Goal: Information Seeking & Learning: Learn about a topic

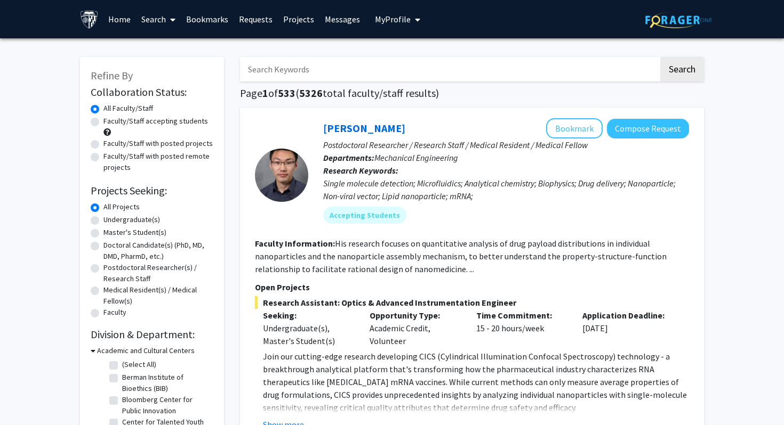
click at [288, 71] on input "Search Keywords" at bounding box center [449, 69] width 418 height 25
type input "enterovirus pediatrics"
click at [660, 57] on button "Search" at bounding box center [682, 69] width 44 height 25
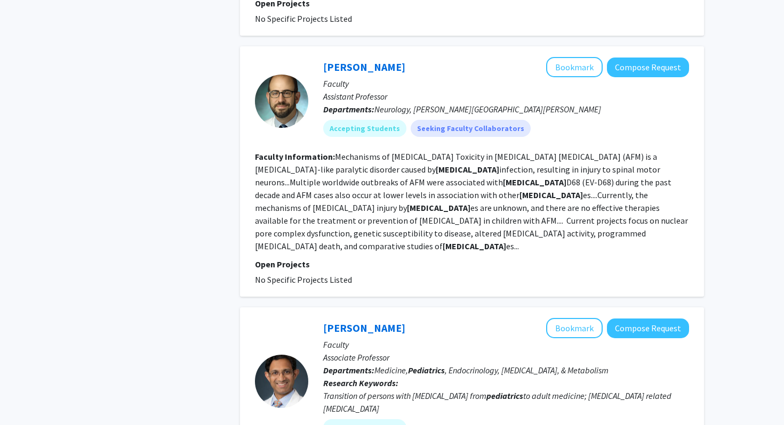
scroll to position [490, 0]
click at [358, 64] on link "Matthew Elrick" at bounding box center [364, 66] width 82 height 13
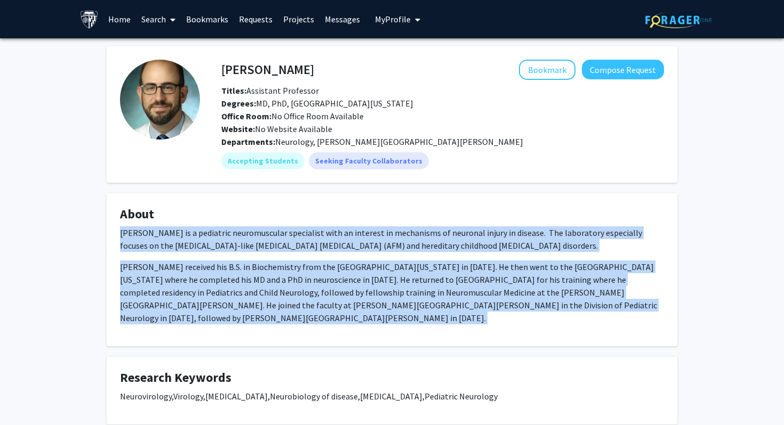
drag, startPoint x: 120, startPoint y: 234, endPoint x: 462, endPoint y: 339, distance: 357.4
click at [462, 339] on div "Matthew Elrick Bookmark Compose Request Titles: Assistant Professor Degrees: MD…" at bounding box center [392, 336] width 586 height 580
copy div "Dr. Elrick is a pediatric neuromuscular specialist with an interest in mechanis…"
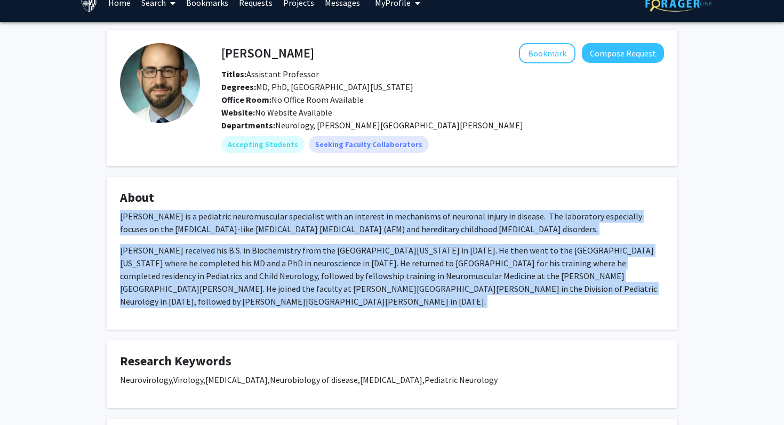
scroll to position [20, 0]
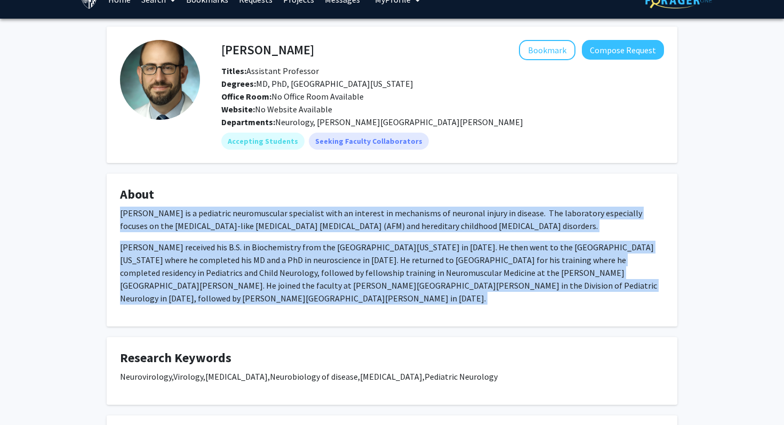
click at [430, 235] on div "Dr. Elrick is a pediatric neuromuscular specialist with an interest in mechanis…" at bounding box center [392, 256] width 544 height 98
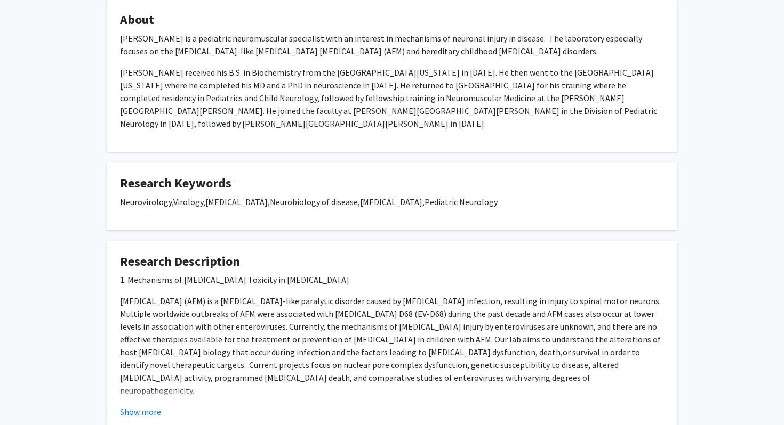
scroll to position [255, 0]
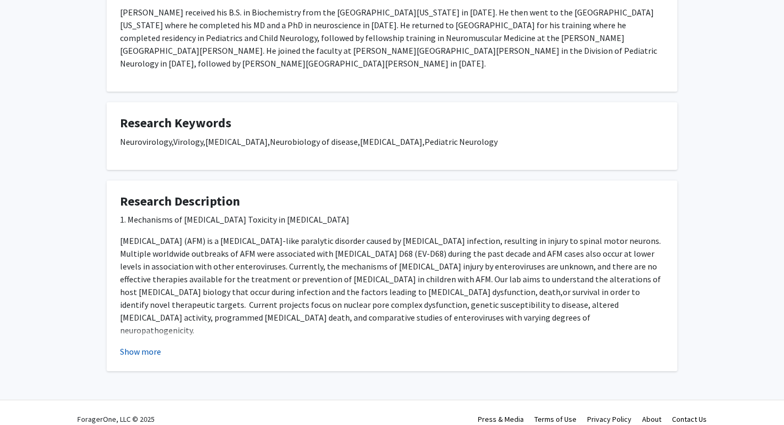
click at [143, 345] on button "Show more" at bounding box center [140, 351] width 41 height 13
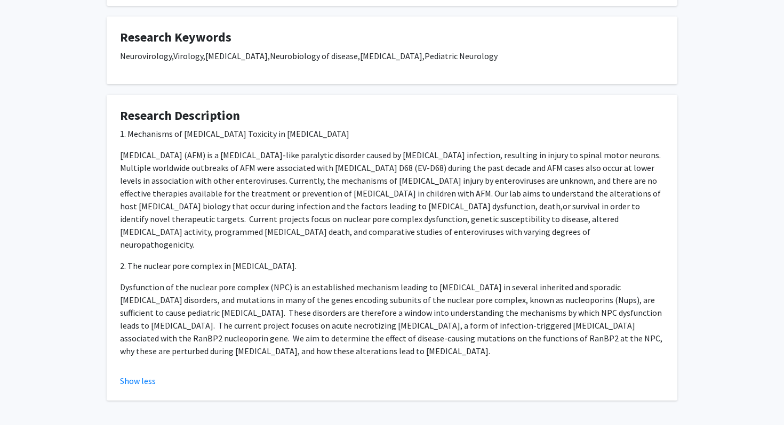
scroll to position [322, 0]
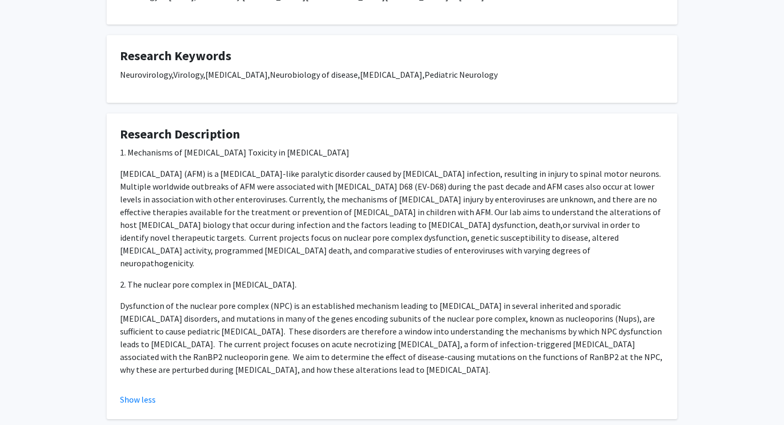
drag, startPoint x: 120, startPoint y: 140, endPoint x: 554, endPoint y: 342, distance: 479.1
click at [554, 342] on div "1. Mechanisms of Motor Neuron Toxicity in Acute Flaccid Myelitis Acute Flaccid …" at bounding box center [392, 267] width 544 height 243
copy div "1. Mechanisms of Motor Neuron Toxicity in Acute Flaccid Myelitis Acute Flaccid …"
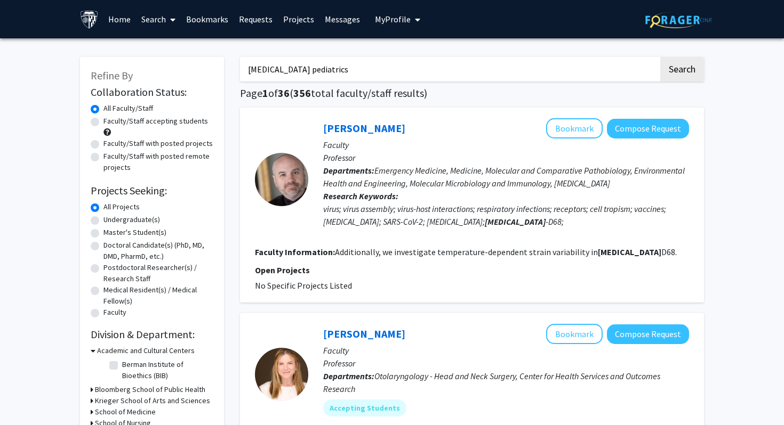
click at [376, 70] on input "enterovirus pediatrics" at bounding box center [449, 69] width 418 height 25
paste input "Oncolytic virus therapies"
click at [660, 57] on button "Search" at bounding box center [682, 69] width 44 height 25
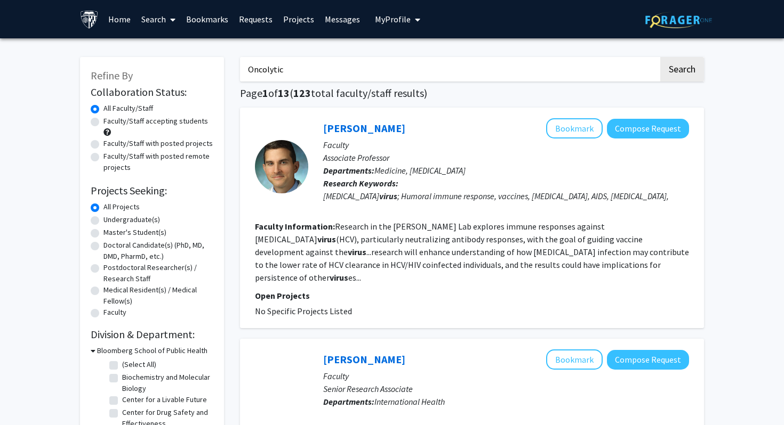
click at [660, 57] on button "Search" at bounding box center [682, 69] width 44 height 25
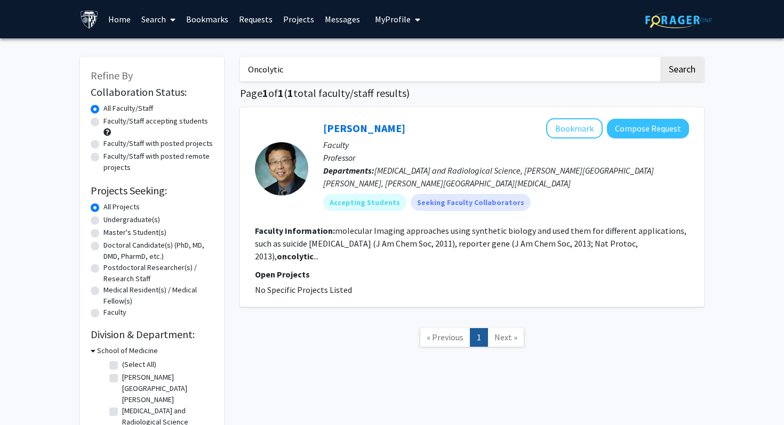
type input "Oncolytic virus"
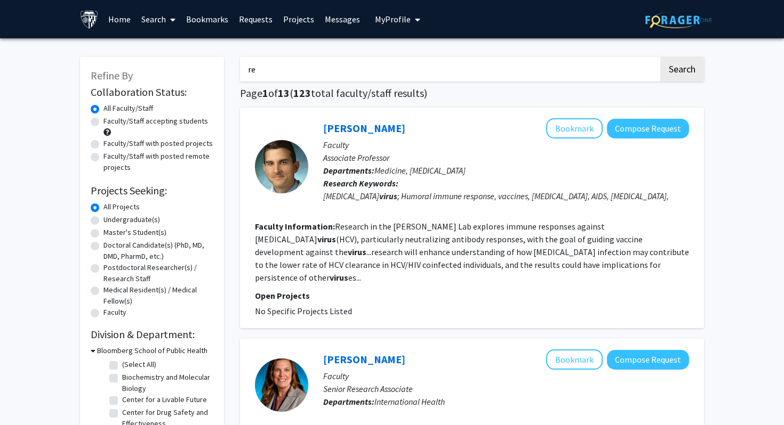
type input "r"
type input "precision medicine"
click at [660, 57] on button "Search" at bounding box center [682, 69] width 44 height 25
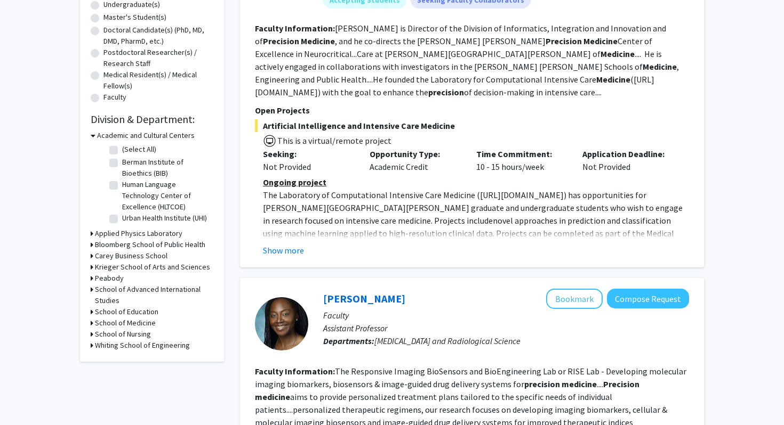
scroll to position [219, 0]
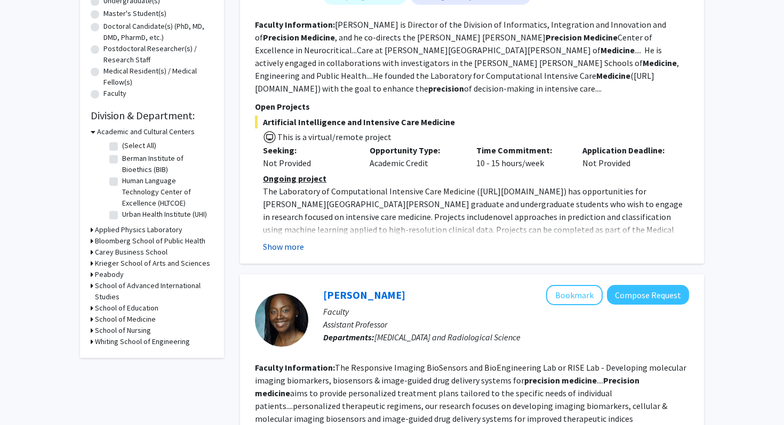
click at [281, 240] on button "Show more" at bounding box center [283, 246] width 41 height 13
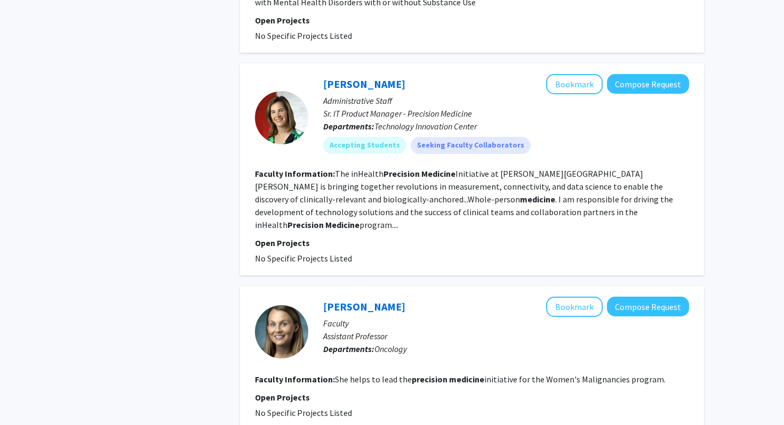
scroll to position [1301, 0]
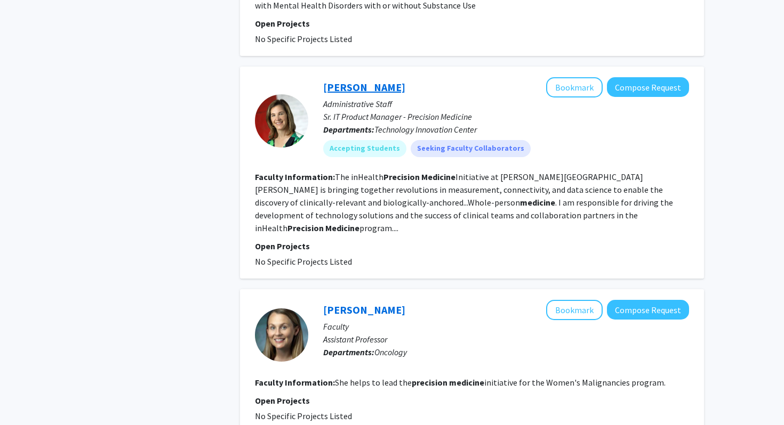
click at [366, 80] on link "[PERSON_NAME]" at bounding box center [364, 86] width 82 height 13
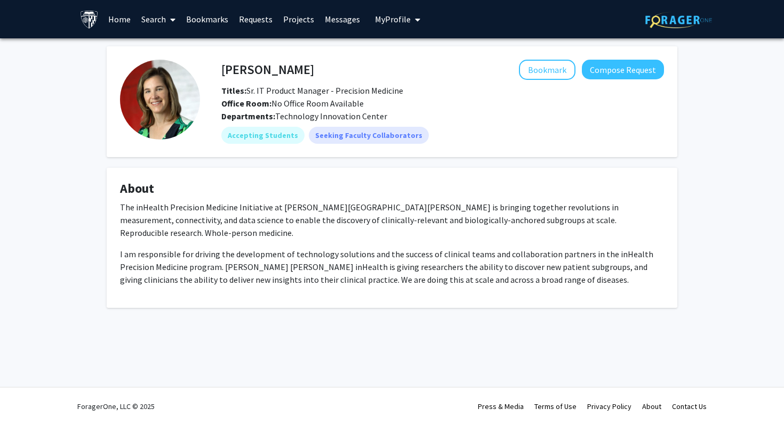
drag, startPoint x: 220, startPoint y: 68, endPoint x: 319, endPoint y: 68, distance: 98.6
click at [320, 68] on div "[PERSON_NAME] Bookmark Compose Request" at bounding box center [442, 70] width 458 height 20
drag, startPoint x: 316, startPoint y: 70, endPoint x: 222, endPoint y: 72, distance: 93.3
click at [222, 72] on h4 "[PERSON_NAME]" at bounding box center [267, 70] width 93 height 20
copy h4 "[PERSON_NAME]"
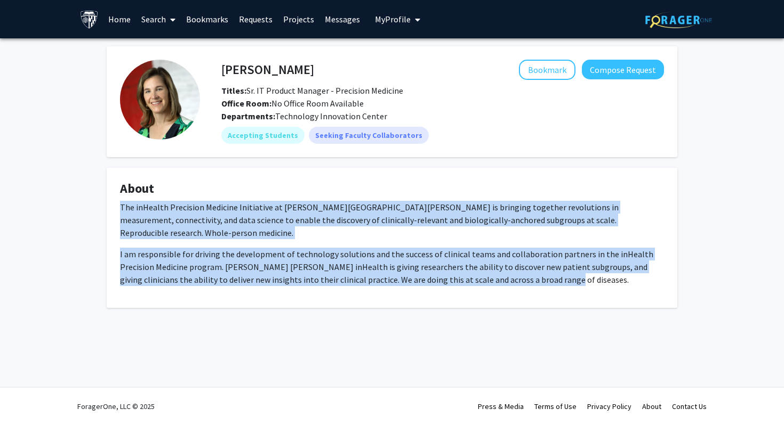
drag, startPoint x: 120, startPoint y: 207, endPoint x: 537, endPoint y: 285, distance: 423.6
click at [537, 285] on fg-card "About The inHealth Precision Medicine Initiative at Johns Hopkins is bringing t…" at bounding box center [392, 238] width 570 height 140
copy div "The inHealth Precision Medicine Initiative at Johns Hopkins is bringing togethe…"
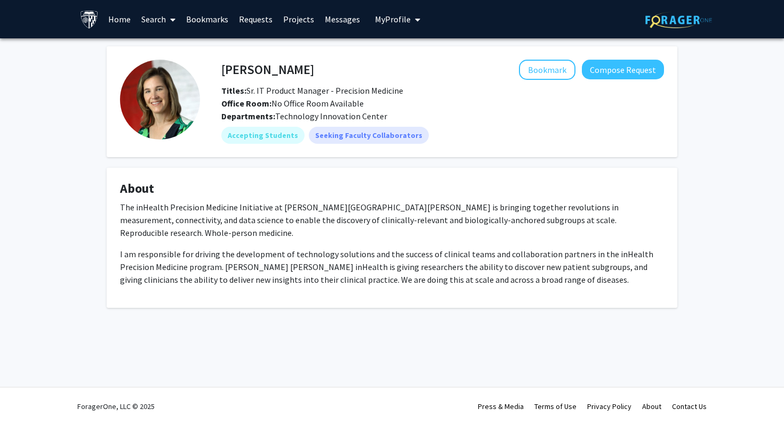
click at [723, 140] on div "Sharon Penttinen Bookmark Compose Request Titles: Sr. IT Product Manager - Prec…" at bounding box center [392, 190] width 784 height 304
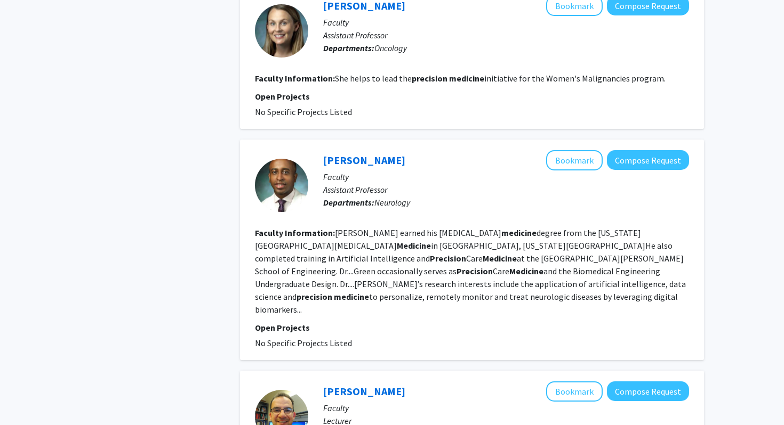
scroll to position [1531, 0]
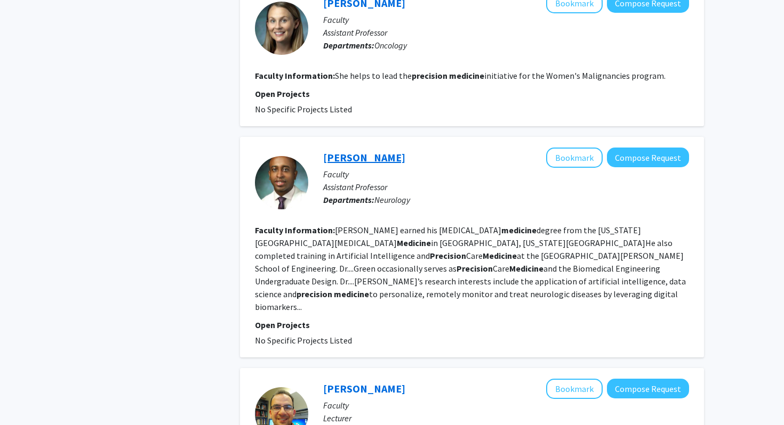
click at [364, 151] on link "[PERSON_NAME]" at bounding box center [364, 157] width 82 height 13
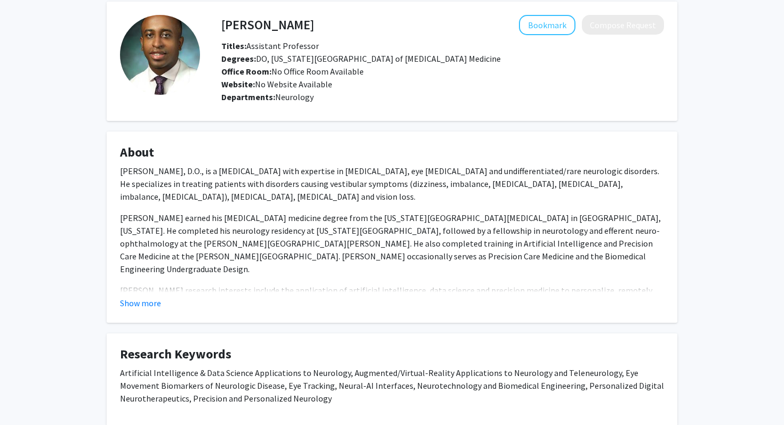
scroll to position [46, 0]
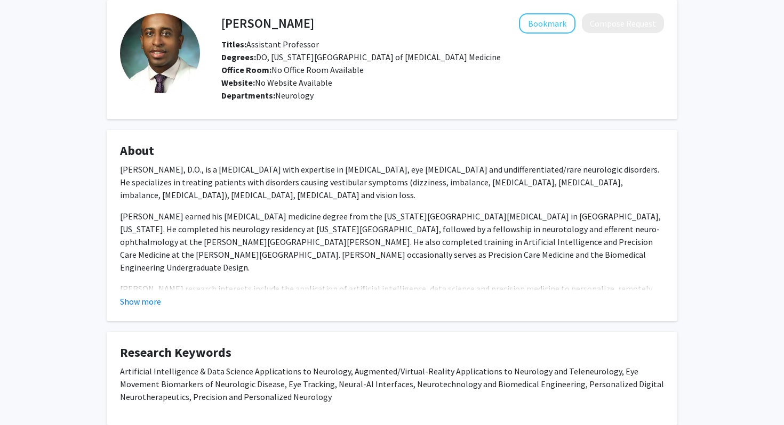
click at [134, 294] on fg-read-more "Kemar Earl Green, D.O., is a neurologist with expertise in vestibular diseases,…" at bounding box center [392, 235] width 544 height 145
click at [139, 304] on button "Show more" at bounding box center [140, 301] width 41 height 13
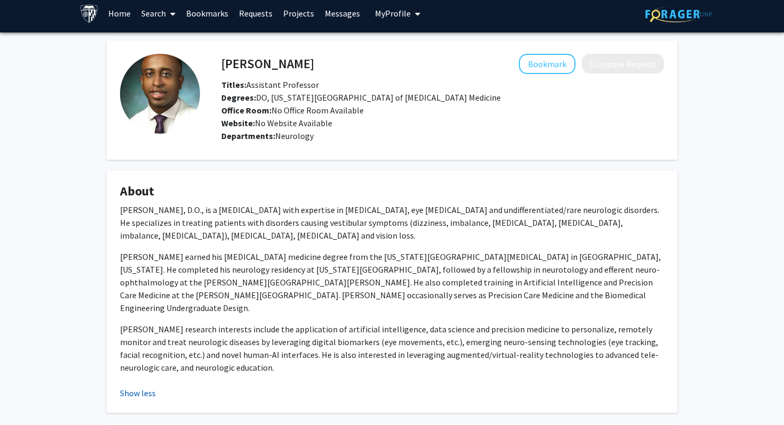
scroll to position [0, 0]
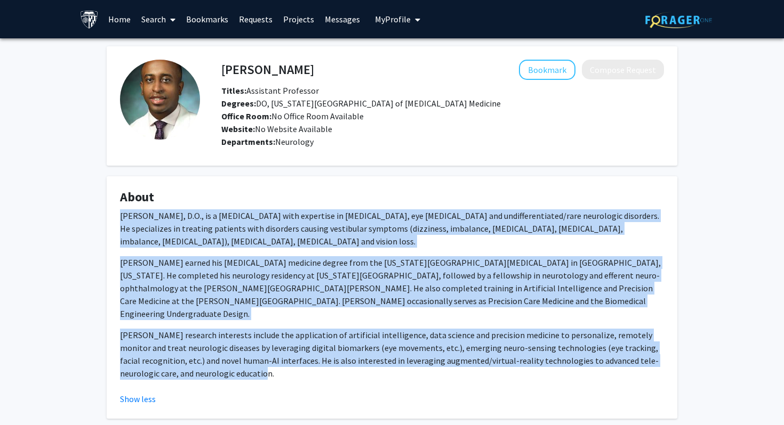
drag, startPoint x: 120, startPoint y: 214, endPoint x: 204, endPoint y: 364, distance: 172.3
click at [204, 364] on div "Kemar Earl Green, D.O., is a neurologist with expertise in vestibular diseases,…" at bounding box center [392, 294] width 544 height 171
copy div "Kemar Earl Green, D.O., is a neurologist with expertise in vestibular diseases,…"
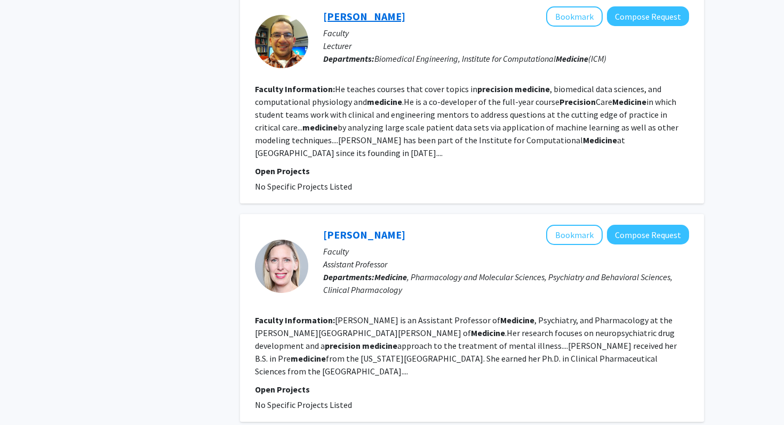
scroll to position [1942, 0]
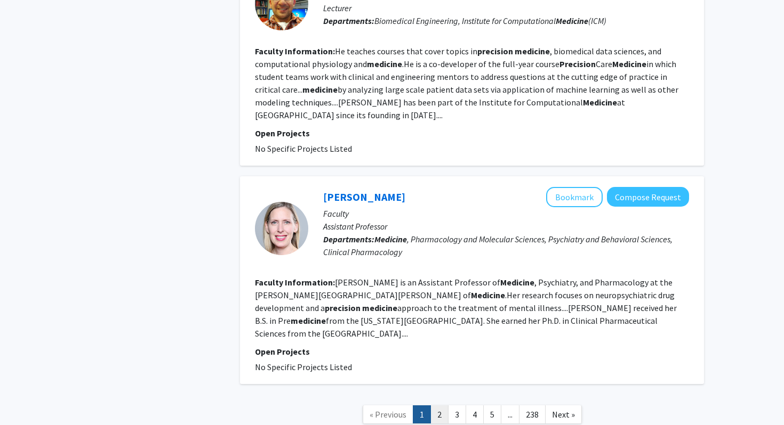
click at [439, 406] on link "2" at bounding box center [439, 415] width 18 height 19
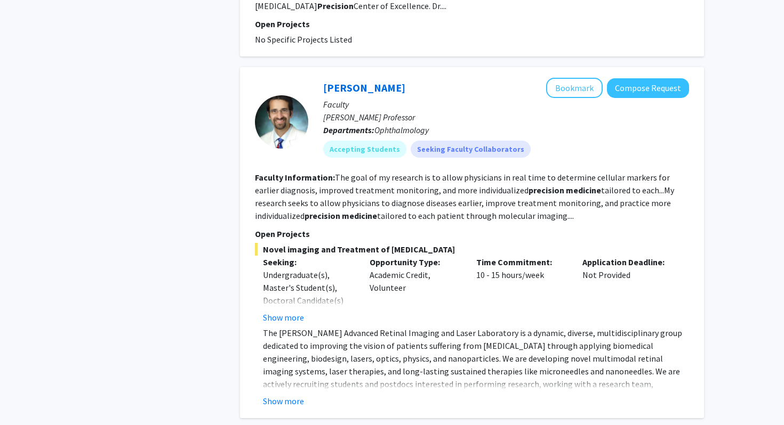
scroll to position [1454, 0]
click at [282, 396] on button "Show more" at bounding box center [283, 402] width 41 height 13
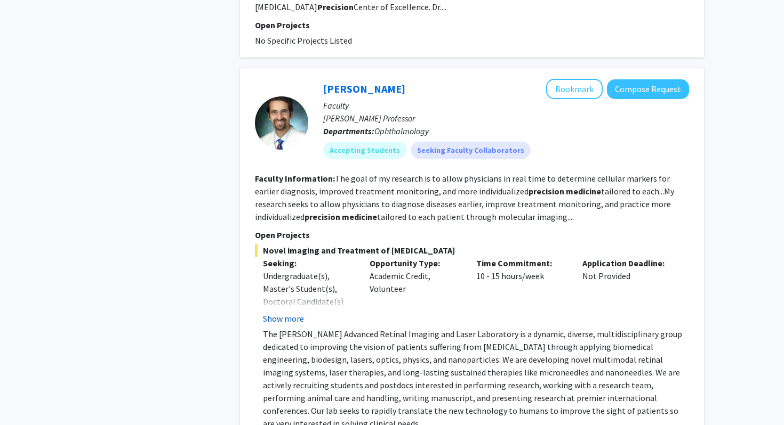
click at [285, 312] on button "Show more" at bounding box center [283, 318] width 41 height 13
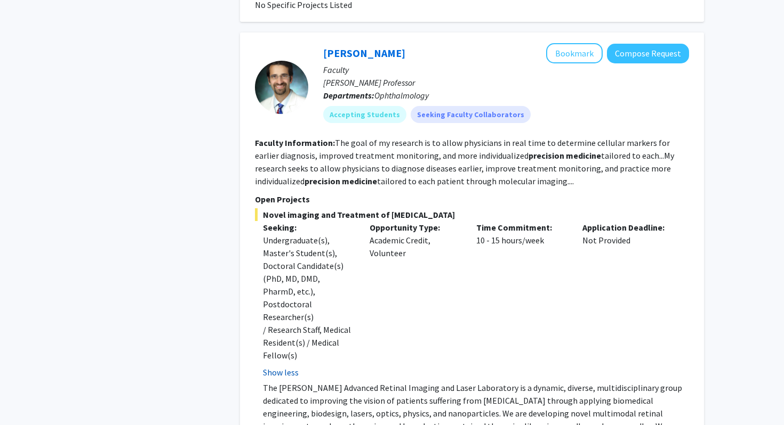
scroll to position [1488, 0]
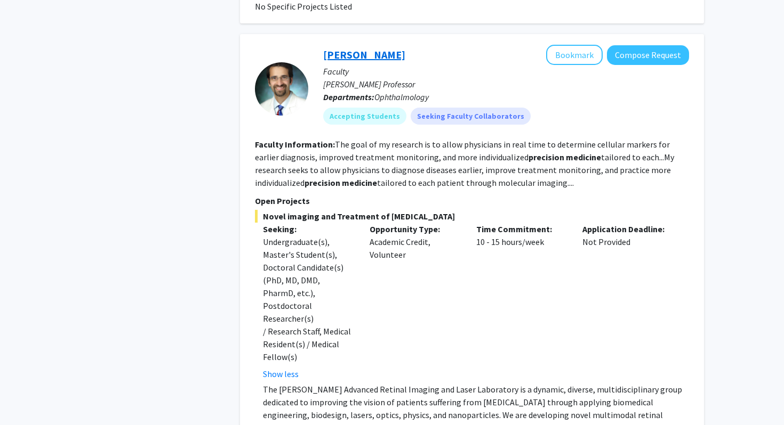
click at [326, 48] on link "[PERSON_NAME]" at bounding box center [364, 54] width 82 height 13
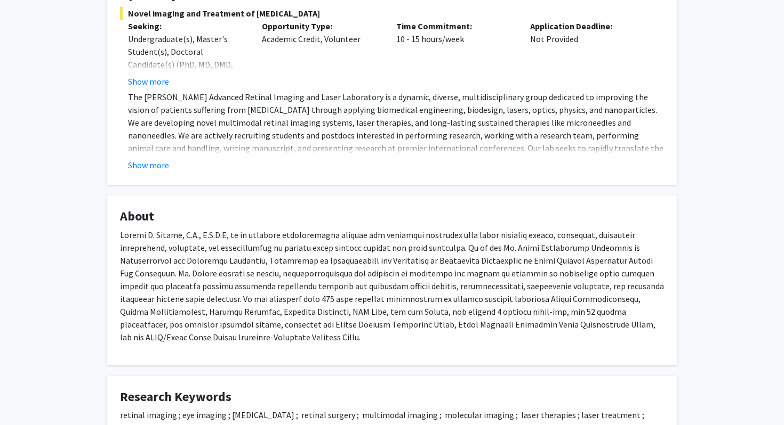
scroll to position [221, 0]
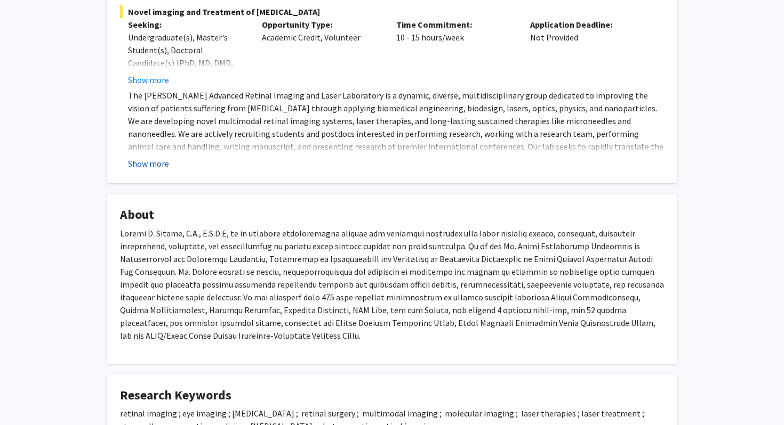
click at [157, 159] on button "Show more" at bounding box center [148, 163] width 41 height 13
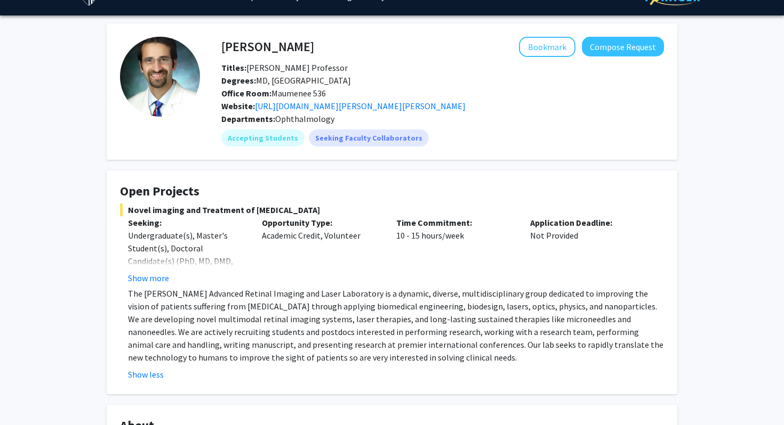
scroll to position [17, 0]
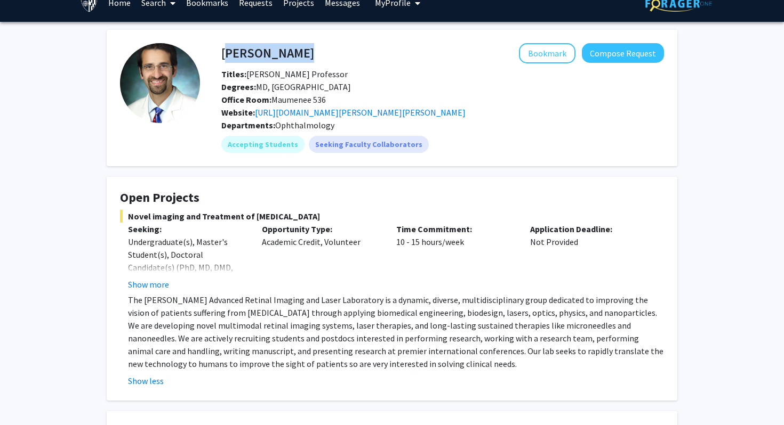
drag, startPoint x: 222, startPoint y: 50, endPoint x: 297, endPoint y: 50, distance: 75.7
click at [297, 50] on div "Yannis Paulus Bookmark Compose Request" at bounding box center [442, 53] width 458 height 20
copy h4 "[PERSON_NAME]"
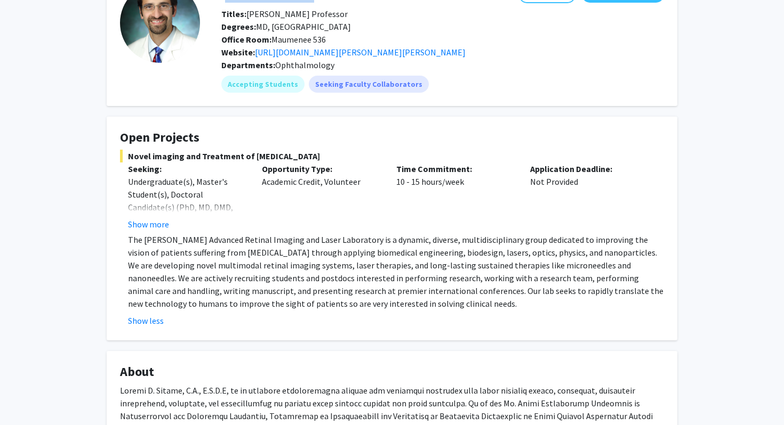
scroll to position [99, 0]
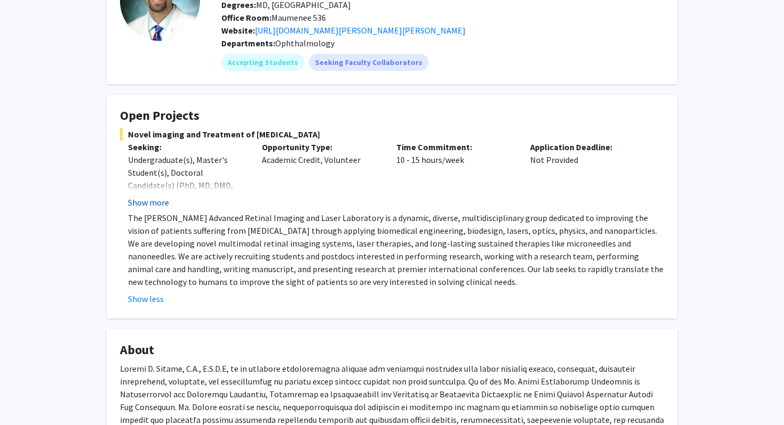
click at [151, 201] on button "Show more" at bounding box center [148, 202] width 41 height 13
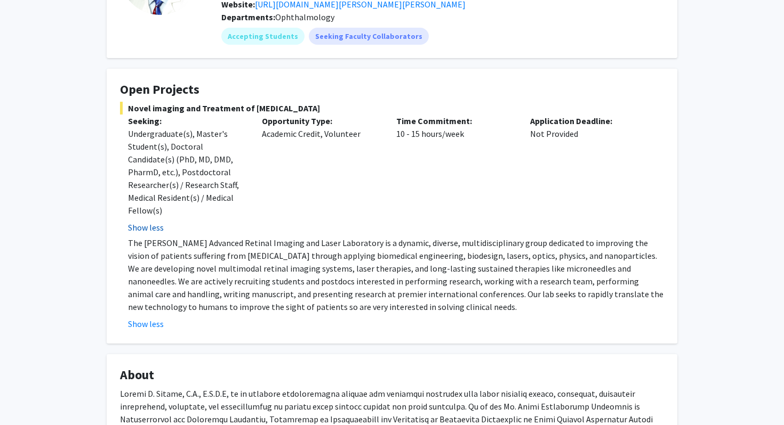
scroll to position [134, 0]
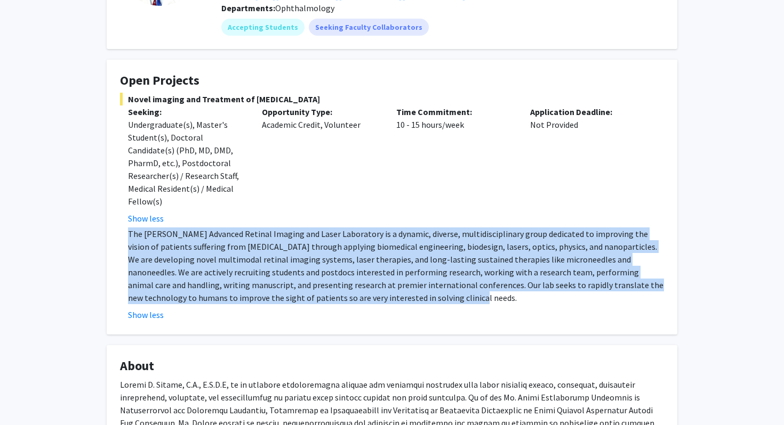
drag, startPoint x: 128, startPoint y: 233, endPoint x: 368, endPoint y: 302, distance: 249.5
click at [368, 302] on p "The [PERSON_NAME] Advanced Retinal Imaging and Laser Laboratory is a dynamic, d…" at bounding box center [396, 266] width 536 height 77
copy p "The [PERSON_NAME] Advanced Retinal Imaging and Laser Laboratory is a dynamic, d…"
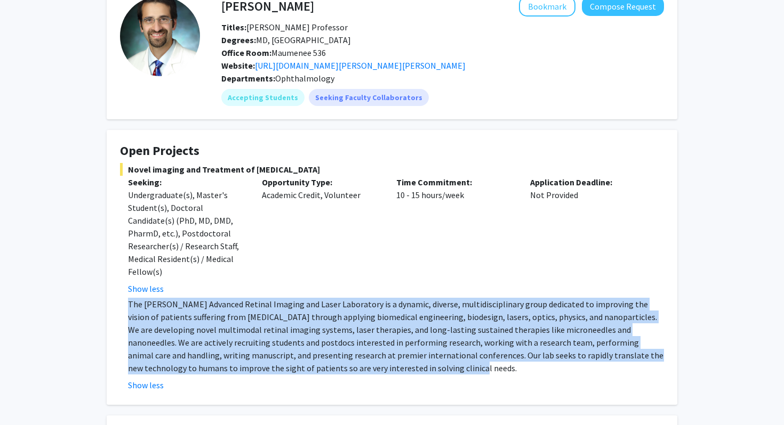
scroll to position [0, 0]
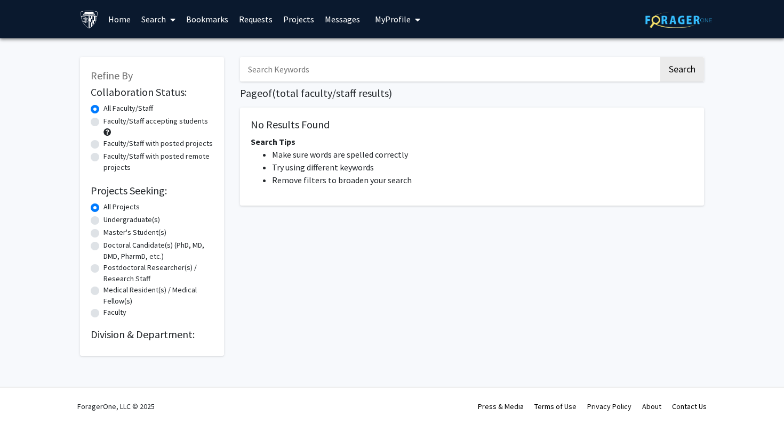
click at [330, 71] on input "Search Keywords" at bounding box center [449, 69] width 418 height 25
type input "h"
type input "[PERSON_NAME]"
click at [660, 57] on button "Search" at bounding box center [682, 69] width 44 height 25
click at [691, 75] on button "Search" at bounding box center [682, 69] width 44 height 25
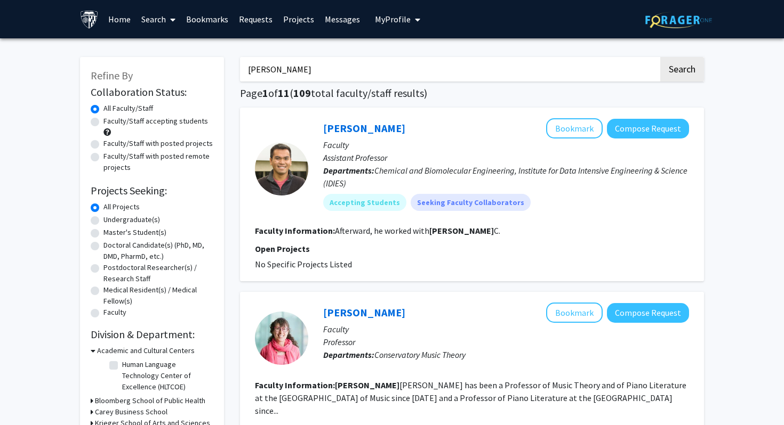
click at [343, 71] on input "[PERSON_NAME]" at bounding box center [449, 69] width 418 height 25
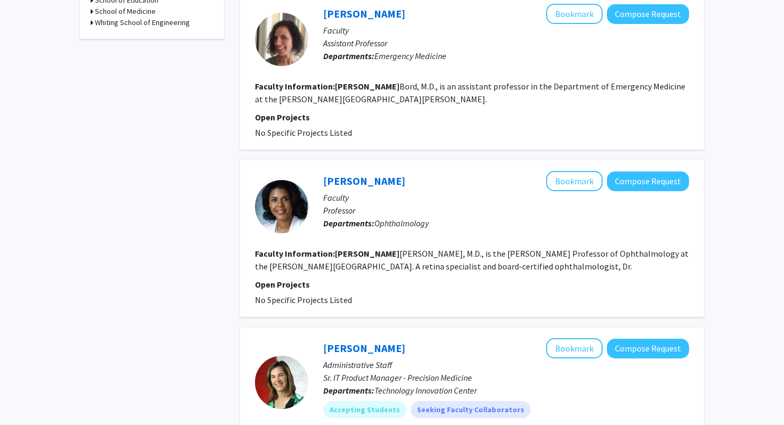
scroll to position [482, 0]
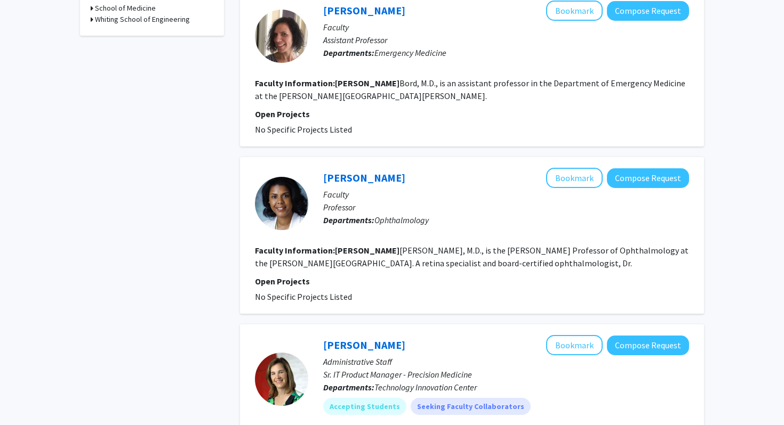
type input "[PERSON_NAME]"
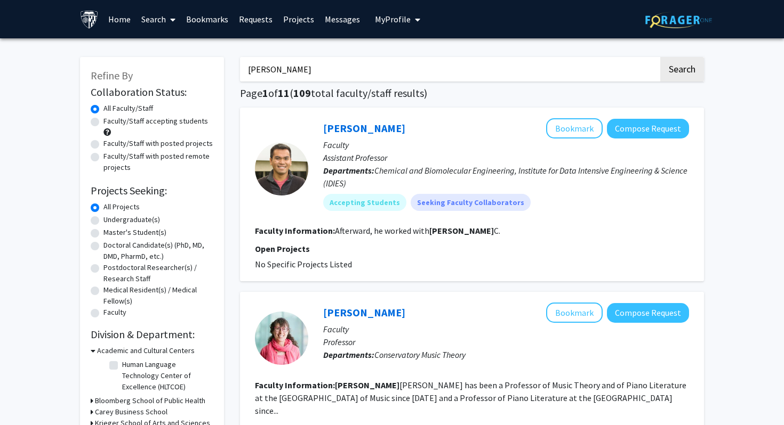
click at [294, 74] on input "[PERSON_NAME]" at bounding box center [449, 69] width 418 height 25
type input "v"
click at [660, 57] on button "Search" at bounding box center [682, 69] width 44 height 25
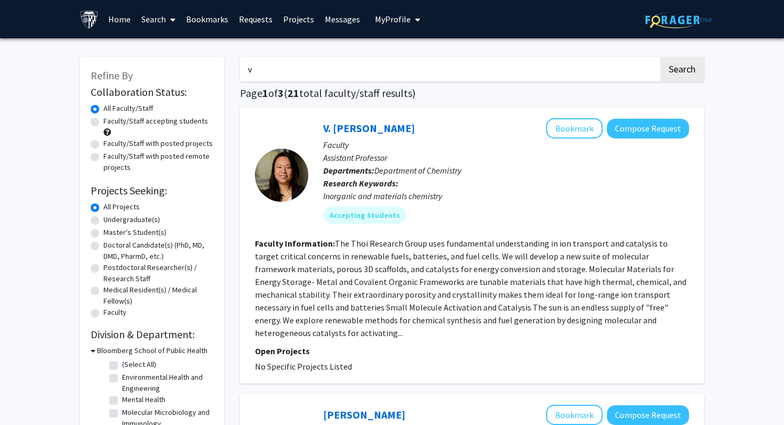
click at [294, 74] on input "v" at bounding box center [449, 69] width 418 height 25
type input "[PERSON_NAME]"
click at [660, 57] on button "Search" at bounding box center [682, 69] width 44 height 25
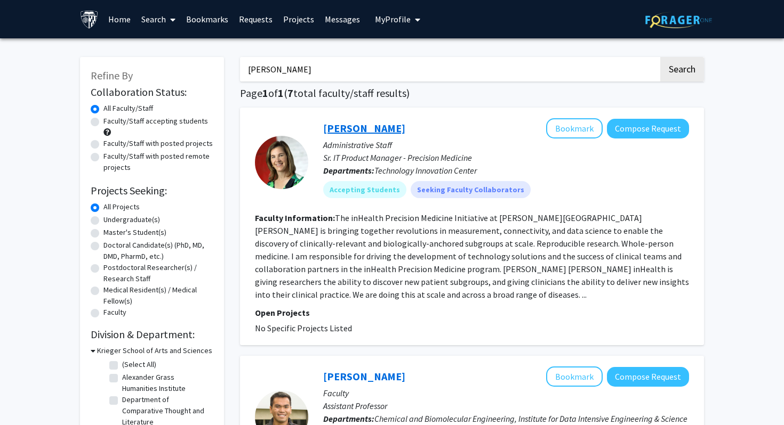
click at [343, 132] on link "[PERSON_NAME]" at bounding box center [364, 128] width 82 height 13
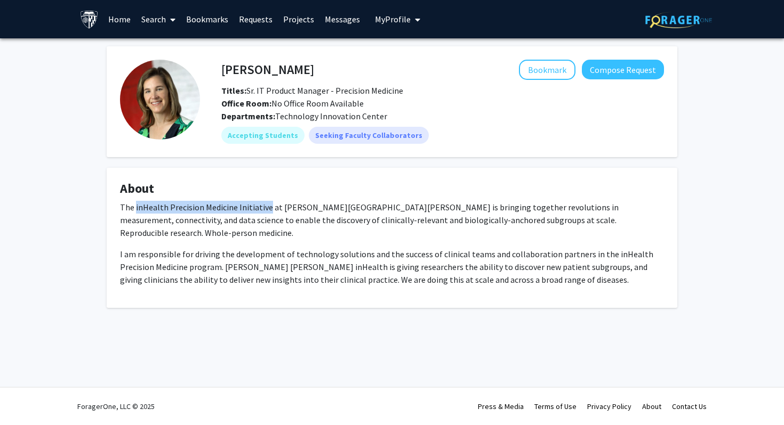
drag, startPoint x: 267, startPoint y: 208, endPoint x: 136, endPoint y: 208, distance: 130.6
click at [136, 208] on p "The inHealth Precision Medicine Initiative at [PERSON_NAME][GEOGRAPHIC_DATA][PE…" at bounding box center [392, 220] width 544 height 38
copy p "inHealth Precision Medicine Initiative"
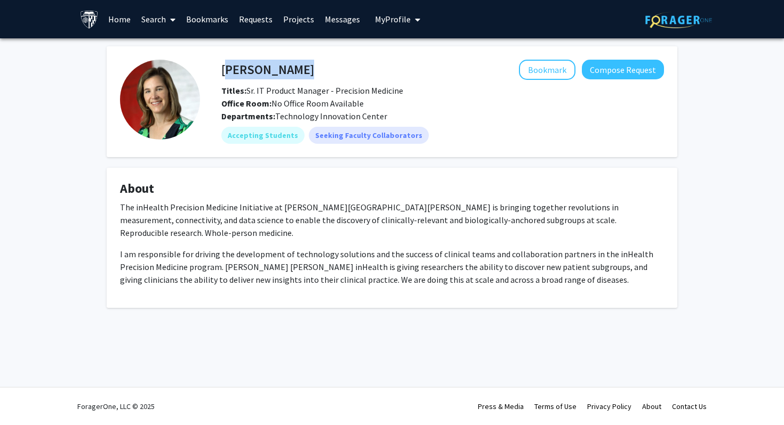
drag, startPoint x: 319, startPoint y: 69, endPoint x: 222, endPoint y: 66, distance: 97.0
click at [222, 66] on div "[PERSON_NAME] Bookmark Compose Request" at bounding box center [442, 70] width 458 height 20
copy h4 "[PERSON_NAME]"
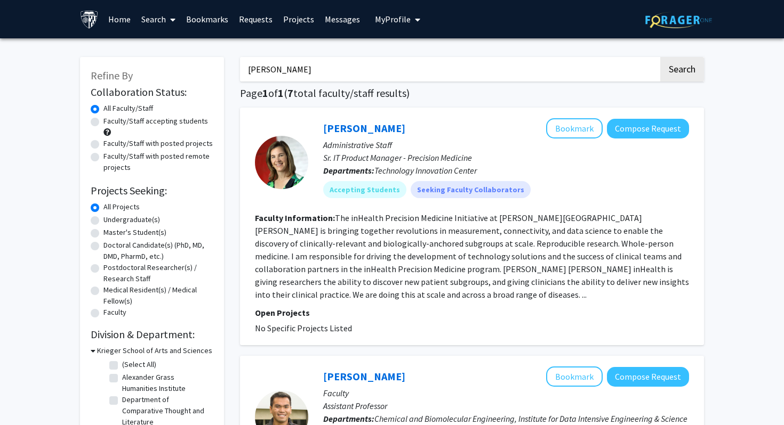
click at [340, 74] on input "[PERSON_NAME]" at bounding box center [449, 69] width 418 height 25
type input "precision medicine"
click at [660, 57] on button "Search" at bounding box center [682, 69] width 44 height 25
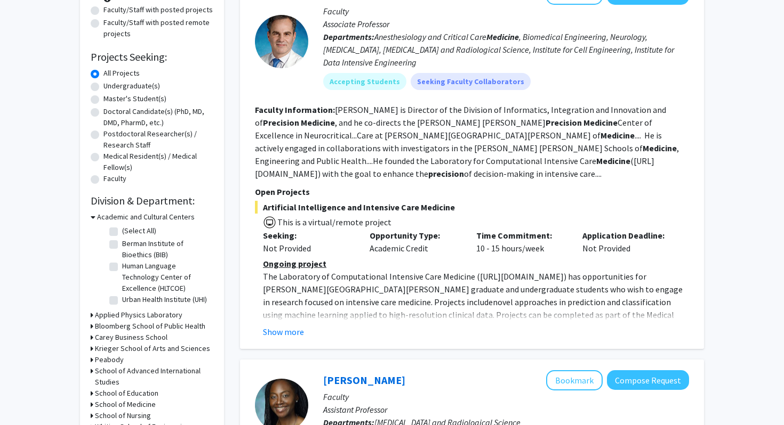
scroll to position [134, 0]
click at [297, 325] on button "Show more" at bounding box center [283, 331] width 41 height 13
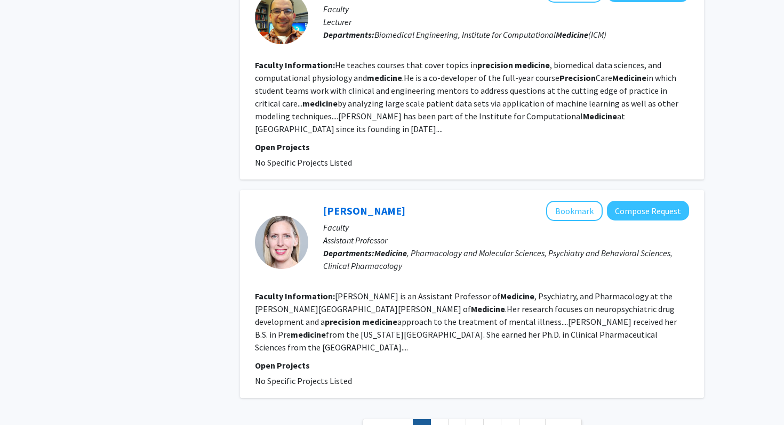
scroll to position [2006, 0]
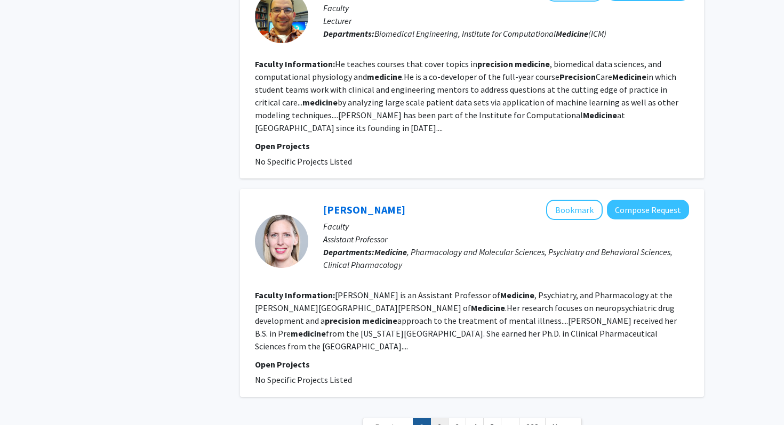
click at [440, 418] on link "2" at bounding box center [439, 427] width 18 height 19
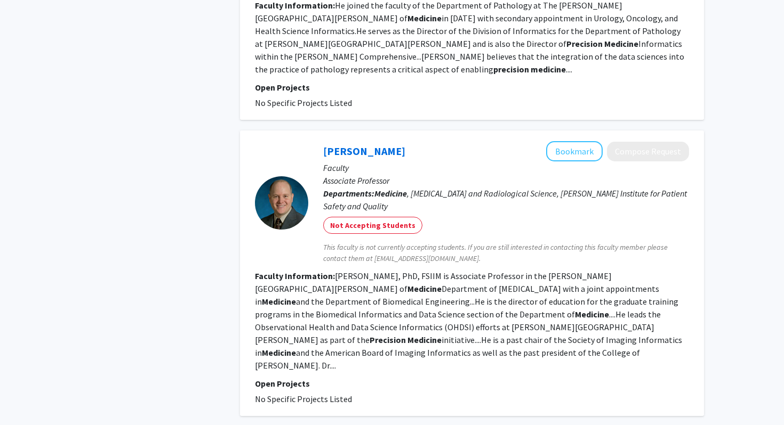
scroll to position [2005, 0]
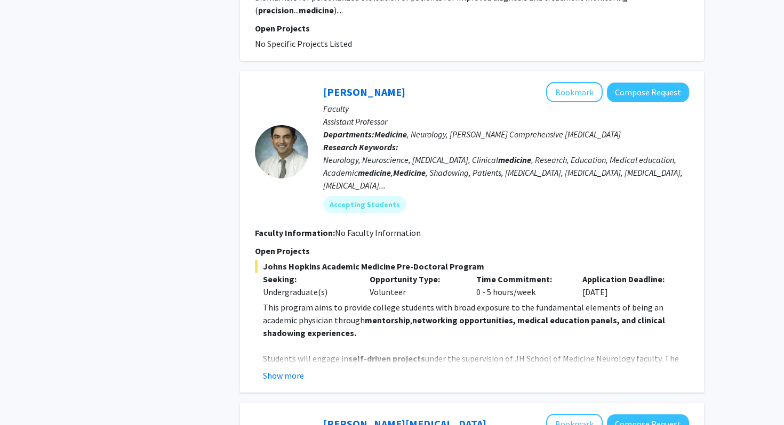
scroll to position [1280, 0]
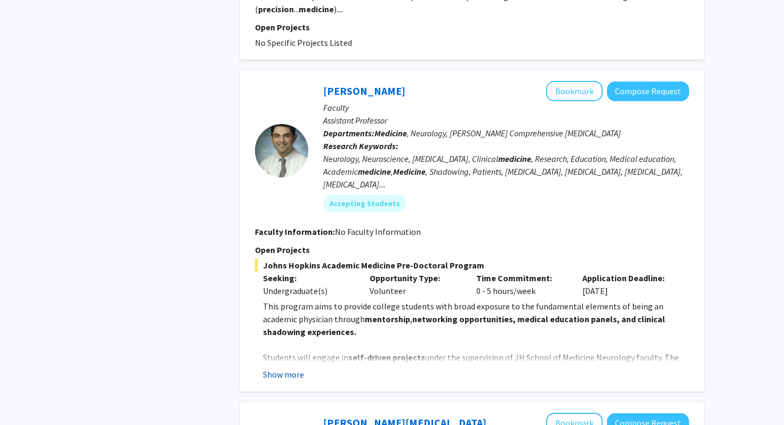
click at [292, 368] on button "Show more" at bounding box center [283, 374] width 41 height 13
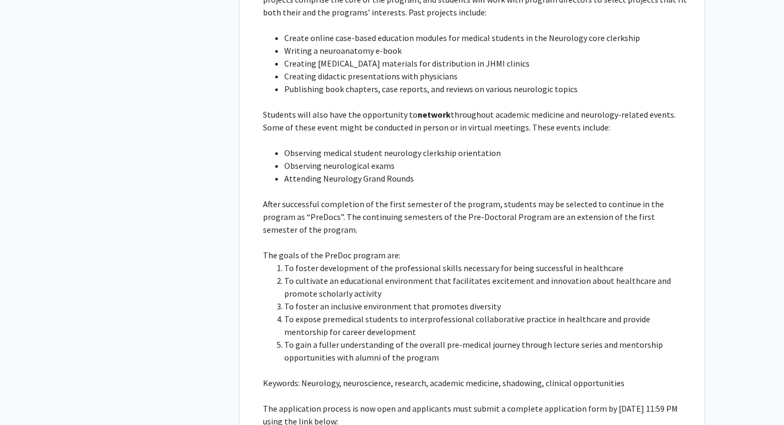
scroll to position [1654, 0]
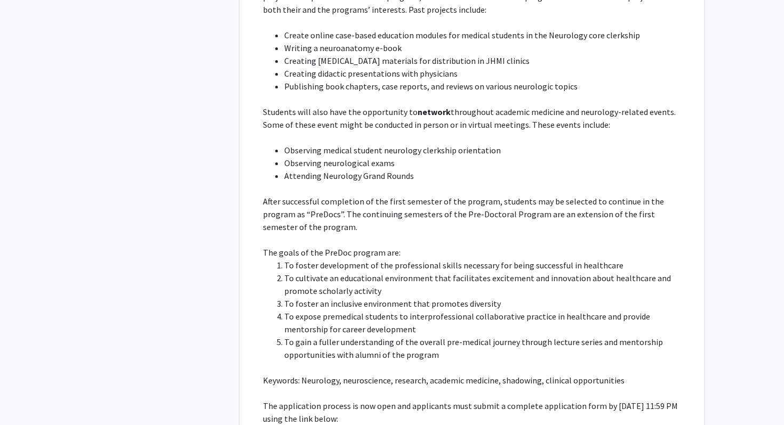
drag, startPoint x: 308, startPoint y: 368, endPoint x: 259, endPoint y: 354, distance: 51.1
click at [259, 354] on fg-read-more "This program aims to provide college students with broad exposure to the fundam…" at bounding box center [472, 190] width 434 height 529
copy p "[URL][DOMAIN_NAME]"
click at [318, 297] on li "To foster an inclusive environment that promotes diversity" at bounding box center [486, 303] width 405 height 13
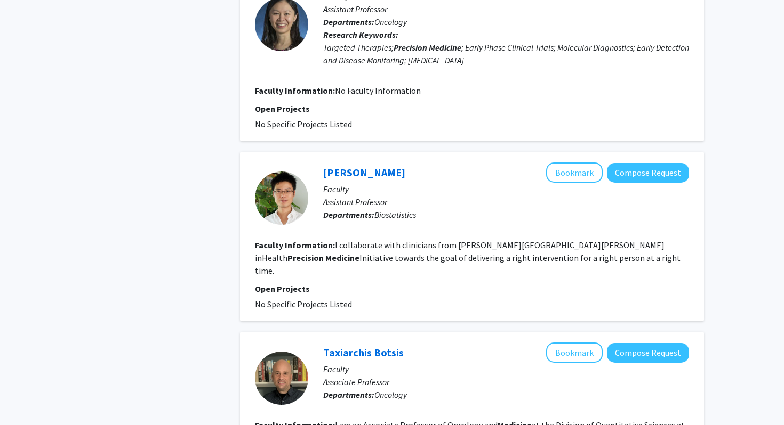
scroll to position [2314, 0]
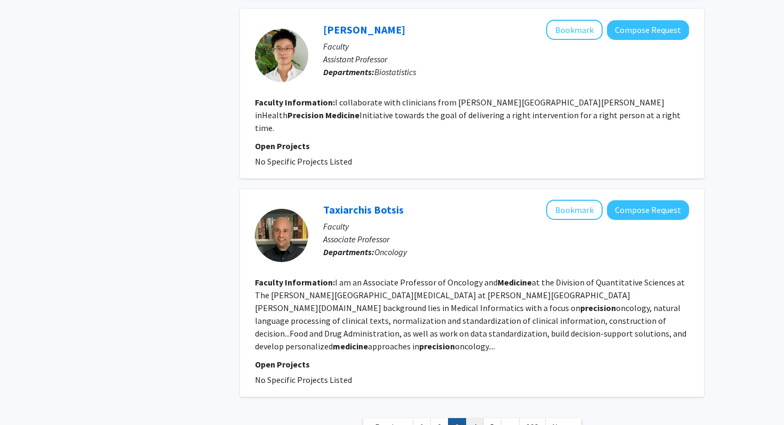
click at [472, 418] on link "4" at bounding box center [474, 427] width 18 height 19
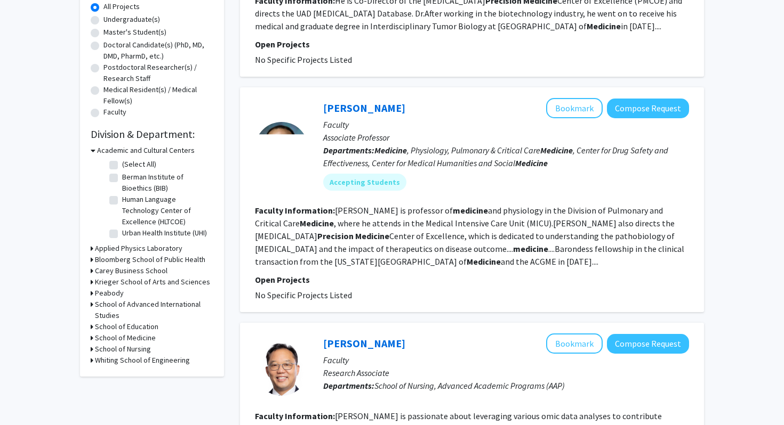
scroll to position [249, 0]
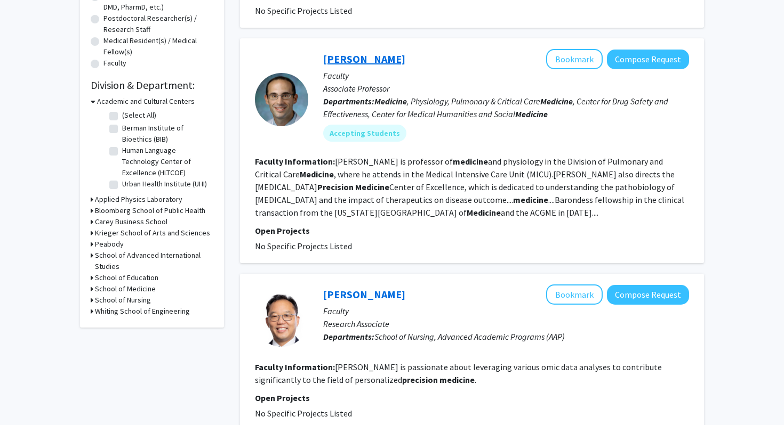
click at [365, 59] on link "[PERSON_NAME]" at bounding box center [364, 58] width 82 height 13
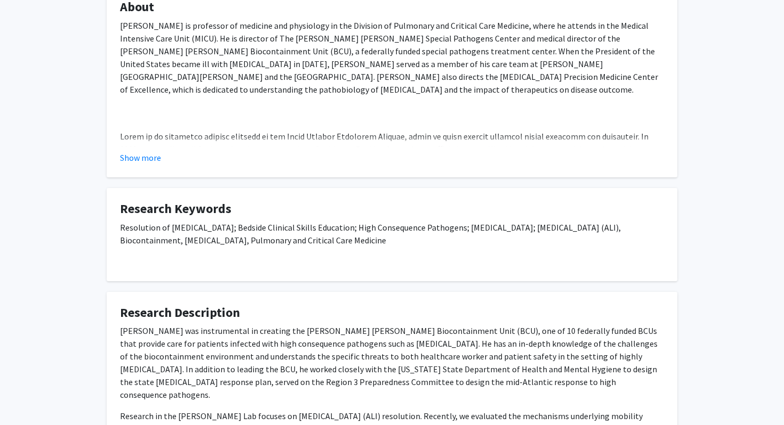
scroll to position [221, 0]
click at [137, 158] on button "Show more" at bounding box center [140, 157] width 41 height 13
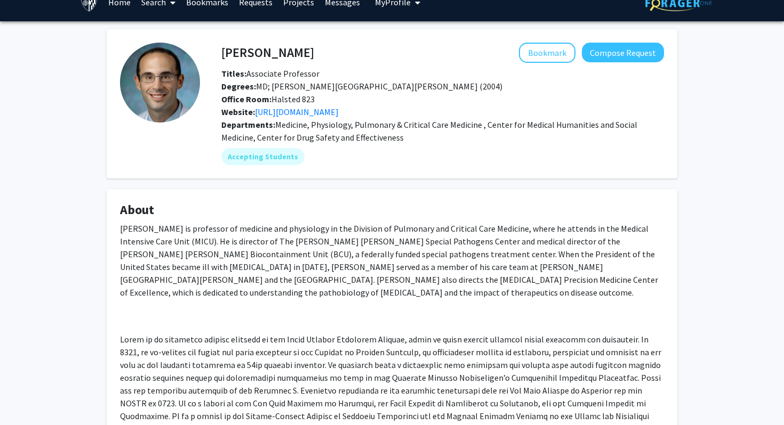
scroll to position [13, 0]
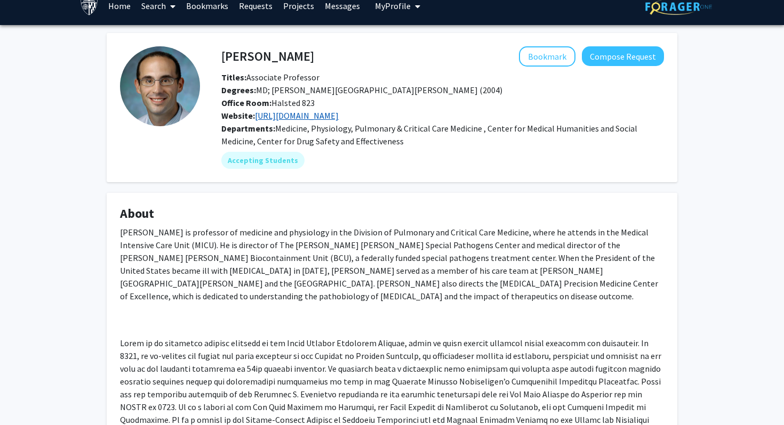
click at [294, 119] on link "[URL][DOMAIN_NAME]" at bounding box center [297, 115] width 84 height 11
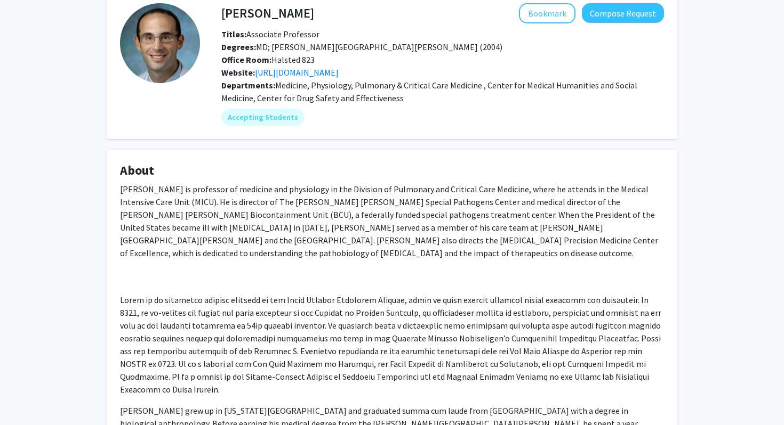
scroll to position [0, 0]
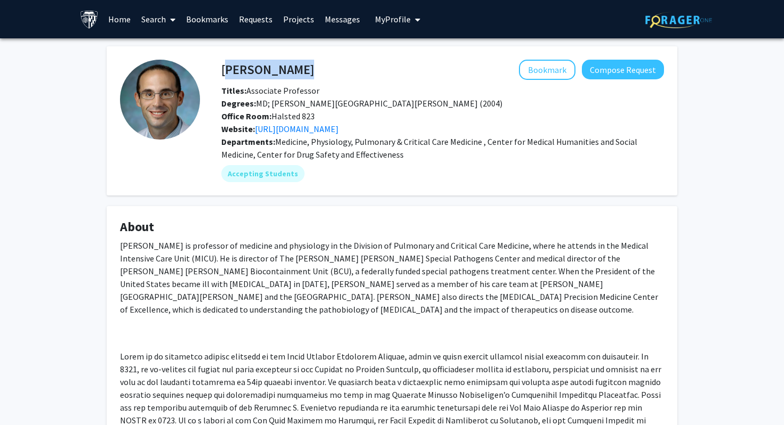
drag, startPoint x: 222, startPoint y: 68, endPoint x: 329, endPoint y: 69, distance: 106.6
click at [329, 69] on div "[PERSON_NAME] Bookmark Compose Request" at bounding box center [442, 70] width 458 height 20
copy h4 "[PERSON_NAME]"
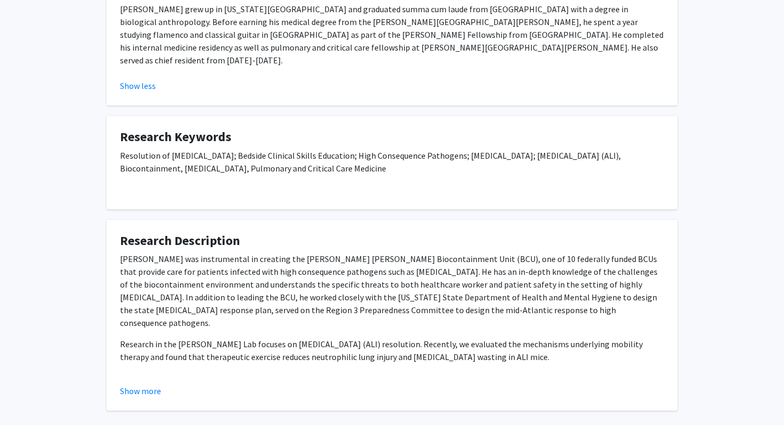
scroll to position [472, 0]
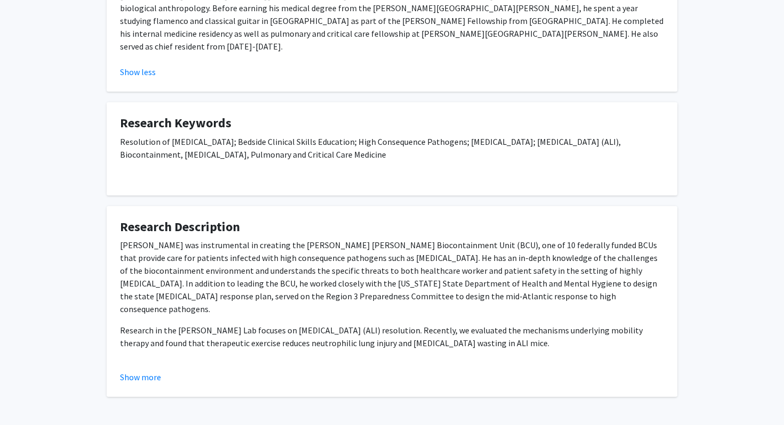
drag, startPoint x: 494, startPoint y: 294, endPoint x: 116, endPoint y: 280, distance: 378.7
click at [116, 280] on fg-card "Research Description [PERSON_NAME] was instrumental in creating the [PERSON_NAM…" at bounding box center [392, 301] width 570 height 191
copy p "Research in the [PERSON_NAME] Lab focuses on [MEDICAL_DATA] (ALI) resolution. R…"
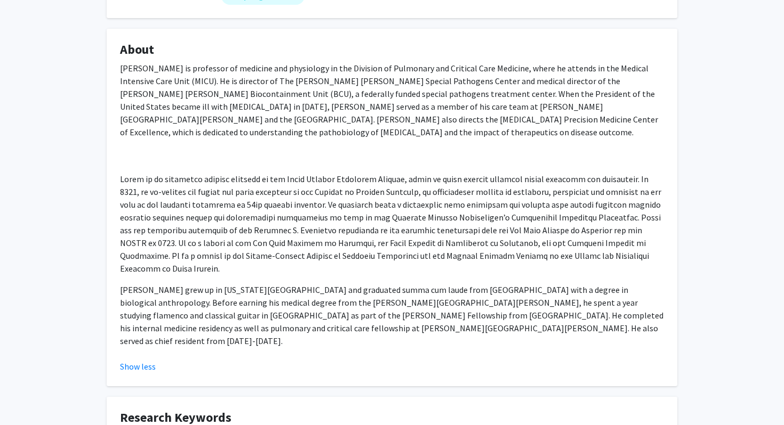
scroll to position [179, 0]
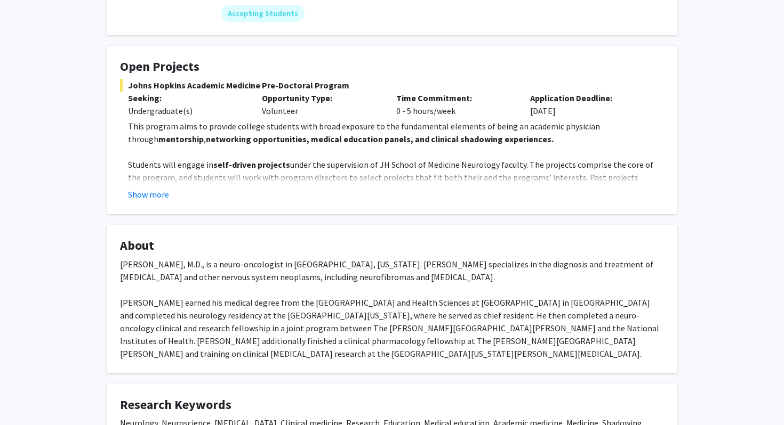
scroll to position [133, 0]
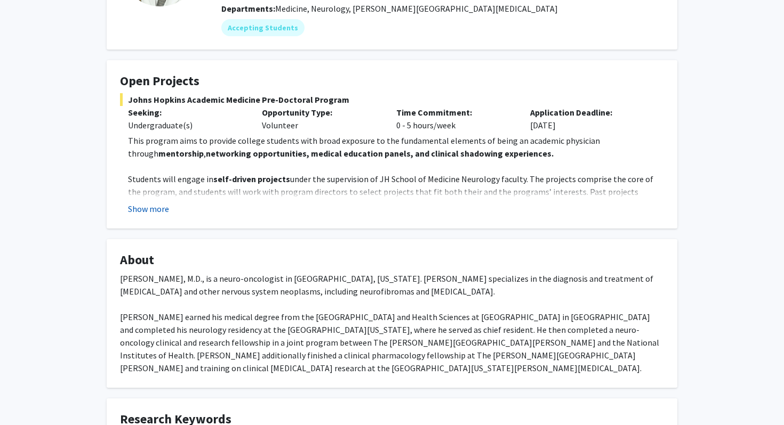
click at [149, 207] on button "Show more" at bounding box center [148, 209] width 41 height 13
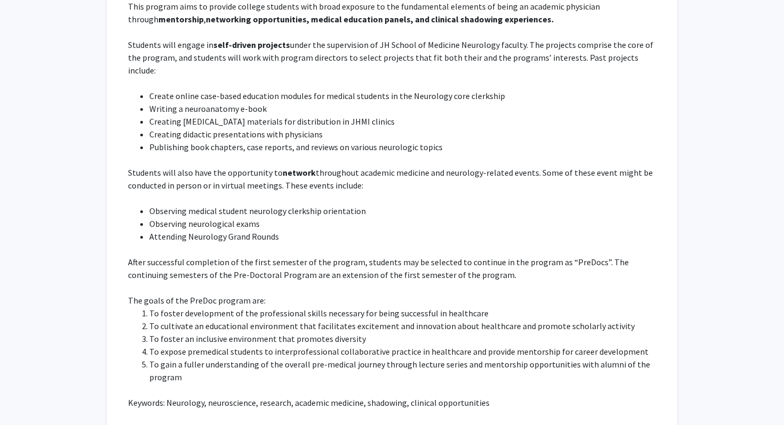
scroll to position [1, 0]
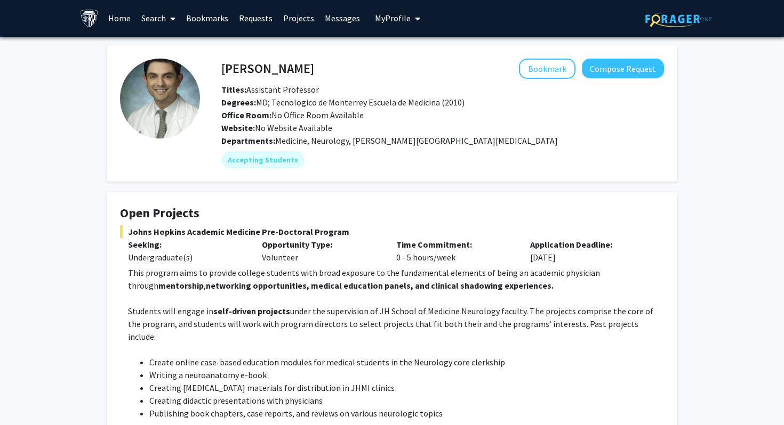
drag, startPoint x: 130, startPoint y: 230, endPoint x: 352, endPoint y: 229, distance: 222.3
click at [353, 229] on span "Johns Hopkins Academic Medicine Pre-Doctoral Program" at bounding box center [392, 231] width 544 height 13
drag, startPoint x: 341, startPoint y: 231, endPoint x: 130, endPoint y: 223, distance: 210.7
copy fg-card "Johns Hopkins Academic Medicine Pre-Doctoral Program"
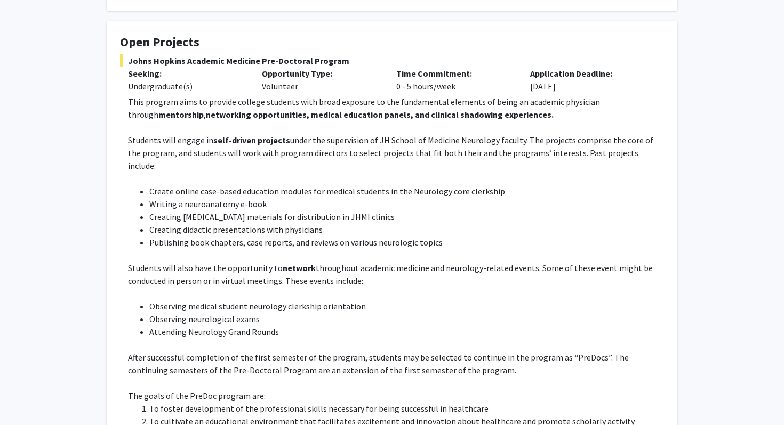
scroll to position [175, 0]
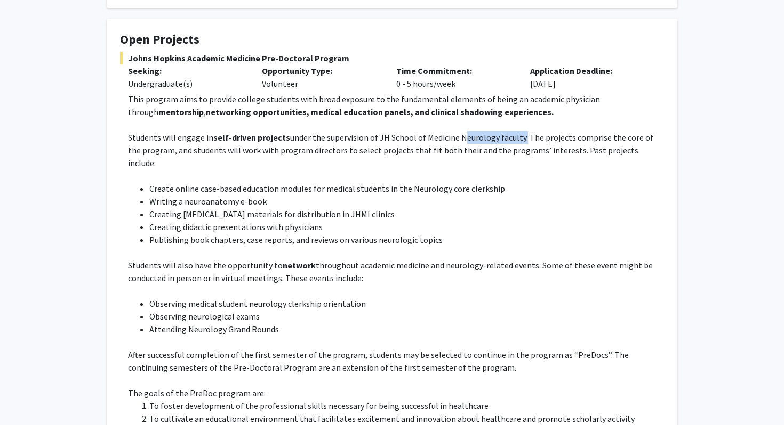
drag, startPoint x: 455, startPoint y: 139, endPoint x: 518, endPoint y: 138, distance: 62.9
click at [518, 138] on p "Students will engage in self-driven projects under the supervision of JH School…" at bounding box center [396, 150] width 536 height 38
copy p "Neurology faculty"
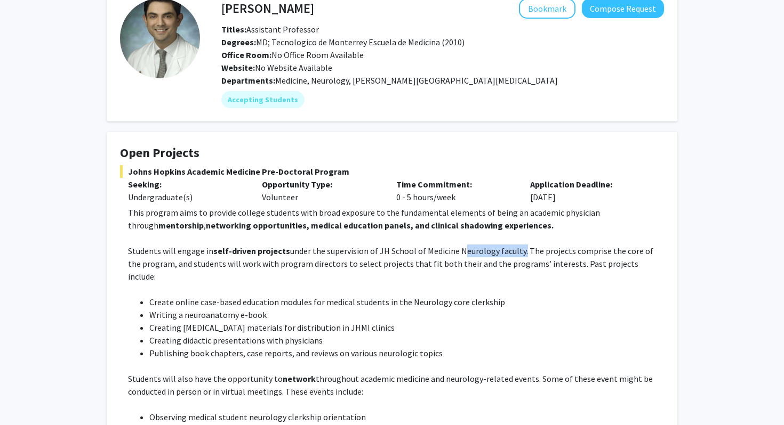
scroll to position [62, 0]
